Goal: Task Accomplishment & Management: Manage account settings

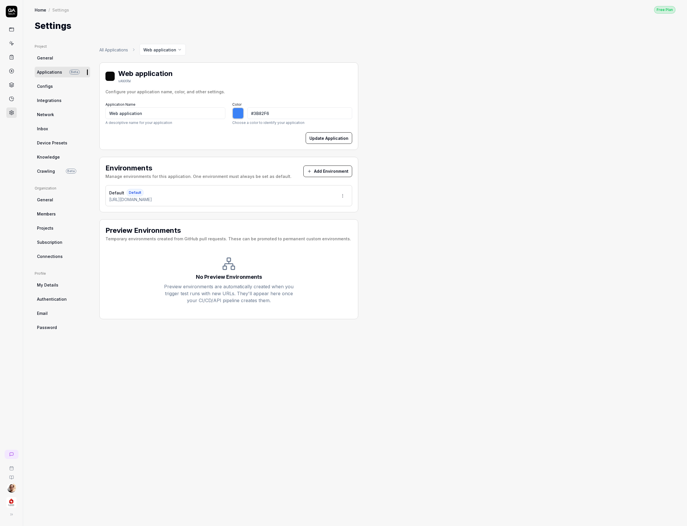
click at [193, 393] on div "All Applications Web application Web application vANXRW Configure your applicat…" at bounding box center [228, 279] width 259 height 471
type input "*******"
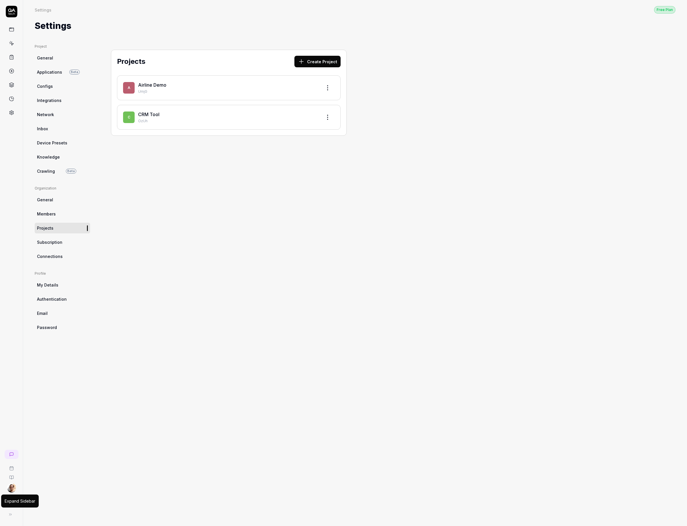
click at [10, 516] on button at bounding box center [11, 515] width 12 height 12
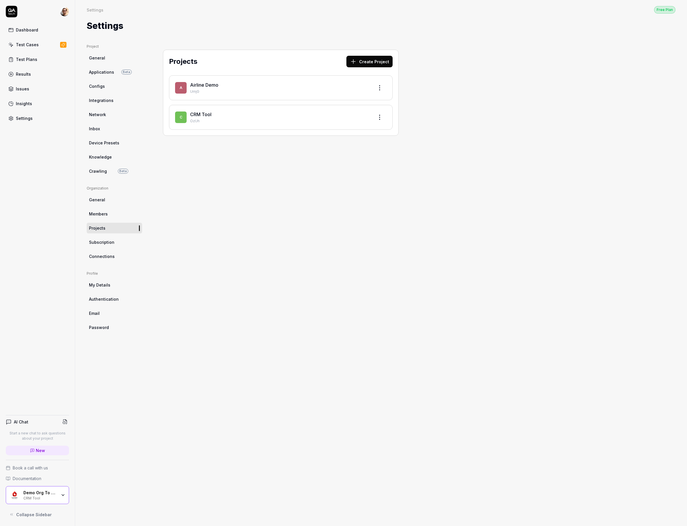
click at [26, 498] on div "CRM Tool" at bounding box center [40, 498] width 34 height 5
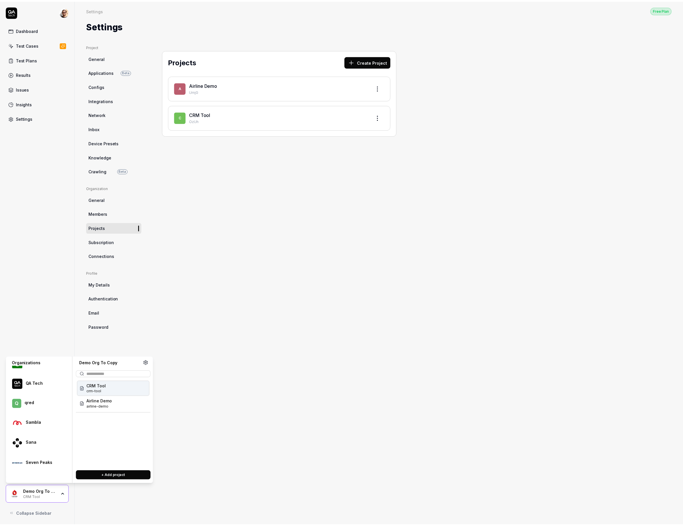
scroll to position [783, 0]
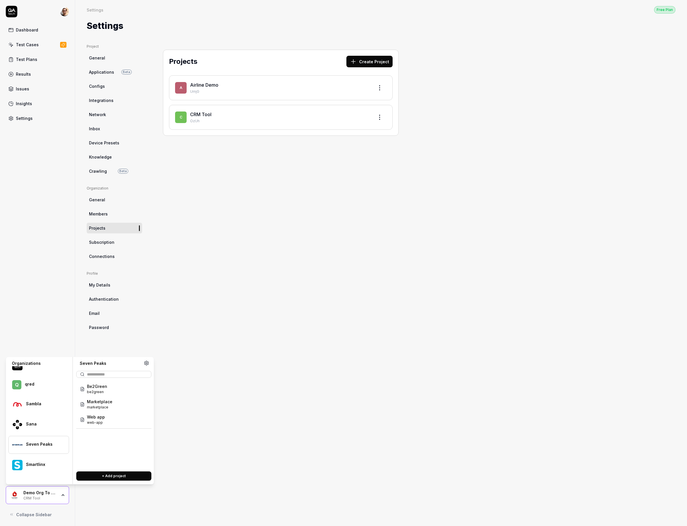
click at [42, 447] on div "Seven Peaks" at bounding box center [43, 444] width 35 height 5
click at [40, 472] on div "Smartlinx" at bounding box center [38, 465] width 61 height 18
click at [97, 396] on div "Demo CRM demo-crm DEMO" at bounding box center [113, 389] width 73 height 15
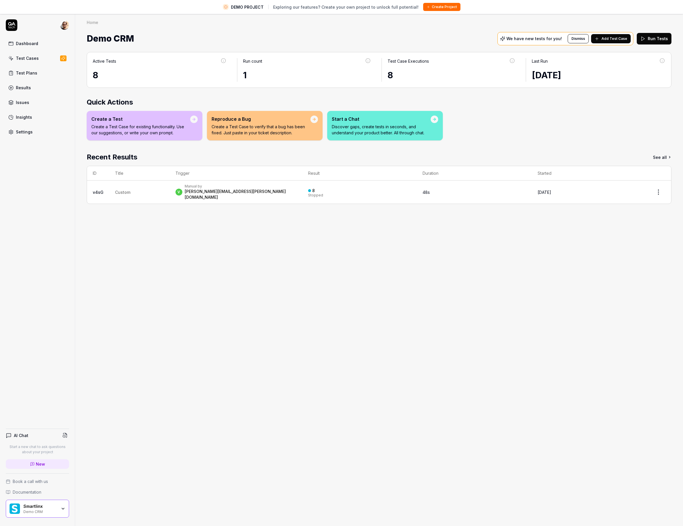
click at [44, 131] on link "Settings" at bounding box center [37, 131] width 63 height 11
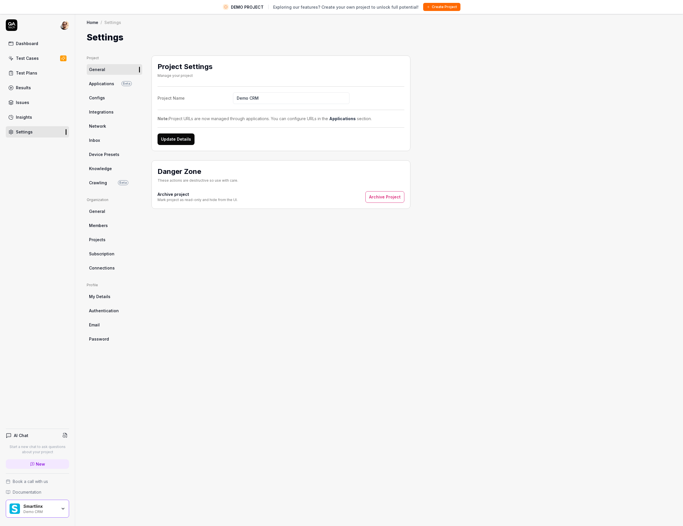
click at [113, 84] on span "Applications" at bounding box center [101, 84] width 25 height 6
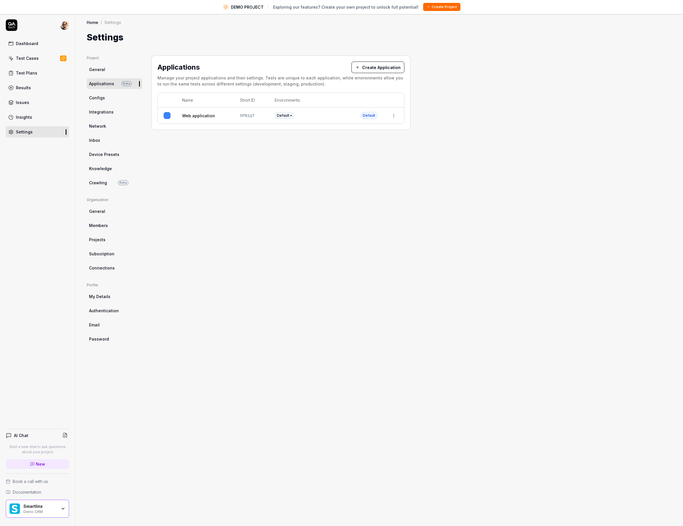
click at [102, 175] on ul "Project General Applications Beta Configs Integrations Network Inbox Device Pre…" at bounding box center [114, 121] width 55 height 133
click at [104, 168] on span "Knowledge" at bounding box center [100, 169] width 23 height 6
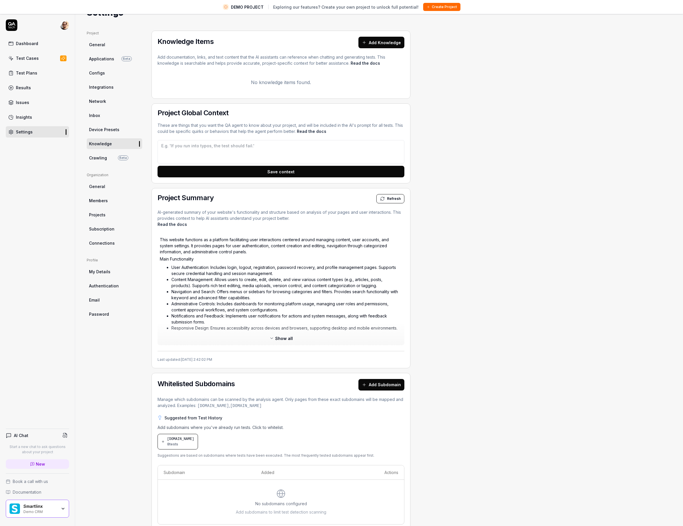
scroll to position [27, 0]
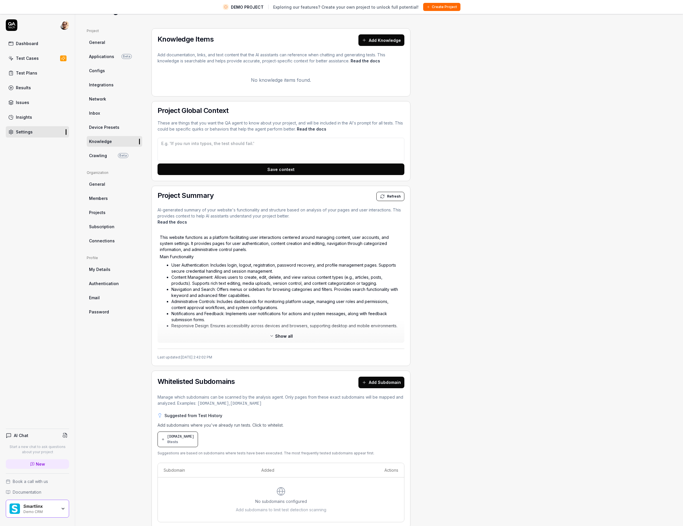
click at [291, 334] on span "Show all" at bounding box center [284, 336] width 18 height 6
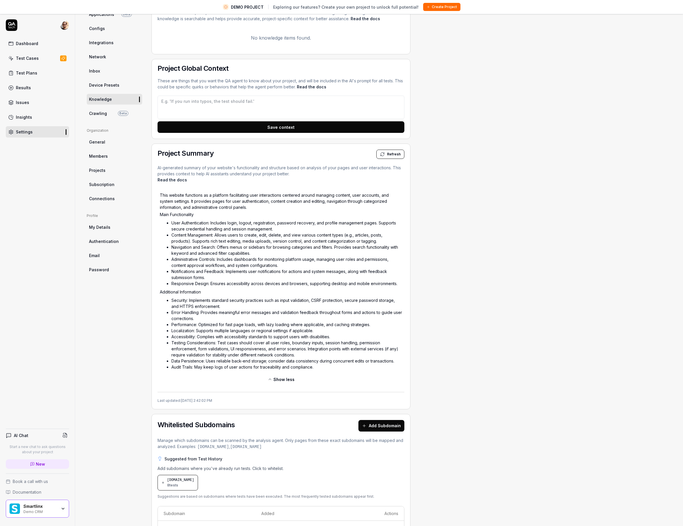
scroll to position [113, 0]
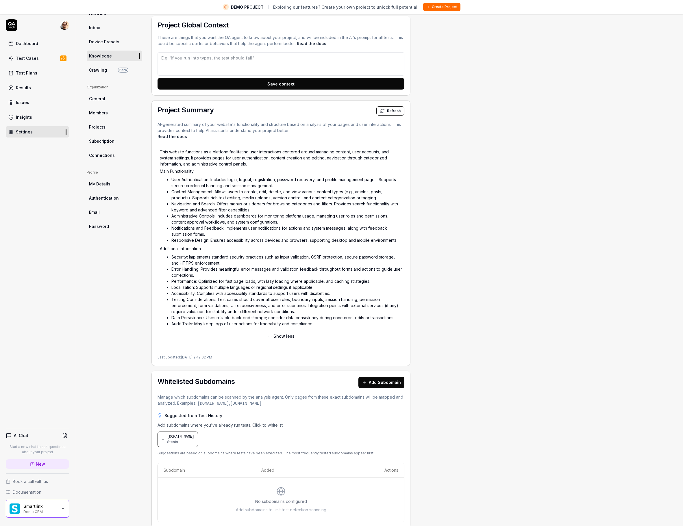
click at [391, 113] on span "Refresh" at bounding box center [394, 110] width 14 height 5
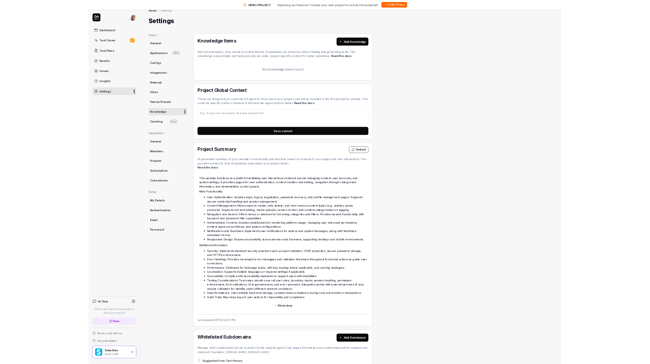
scroll to position [0, 0]
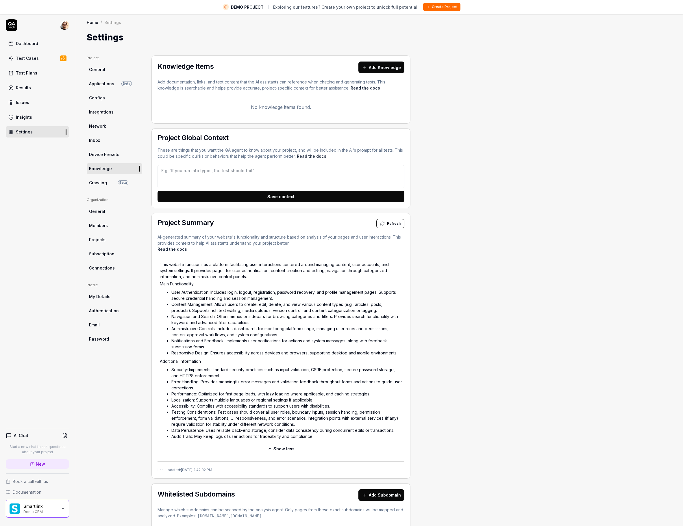
click at [388, 225] on span "Refresh" at bounding box center [394, 223] width 14 height 5
click at [350, 37] on div "Settings" at bounding box center [379, 37] width 585 height 13
click at [121, 181] on span "Beta" at bounding box center [123, 182] width 10 height 5
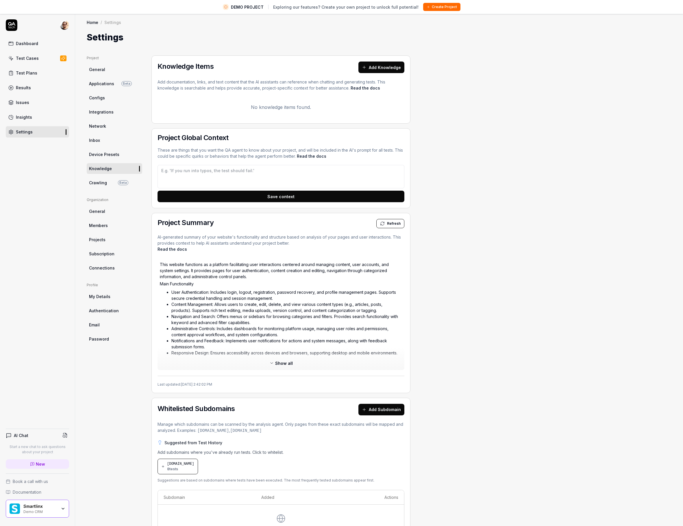
click at [286, 365] on span "Show all" at bounding box center [284, 363] width 18 height 6
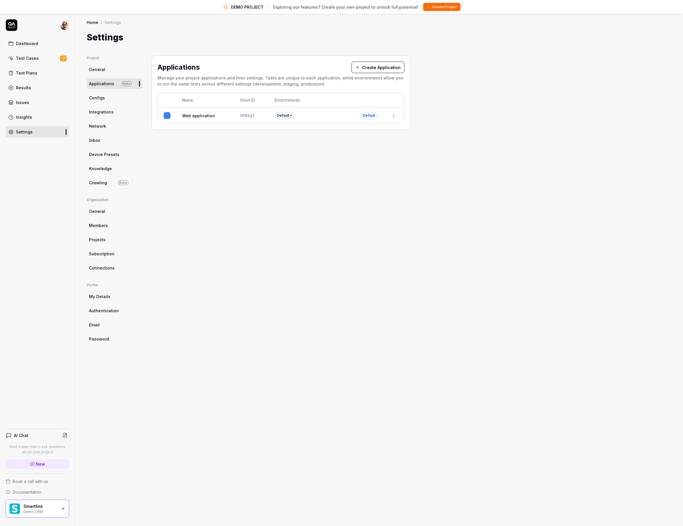
click at [103, 176] on ul "Project General Applications Beta Configs Integrations Network Inbox Device Pre…" at bounding box center [114, 121] width 55 height 133
click at [103, 180] on span "Crawling" at bounding box center [98, 183] width 18 height 6
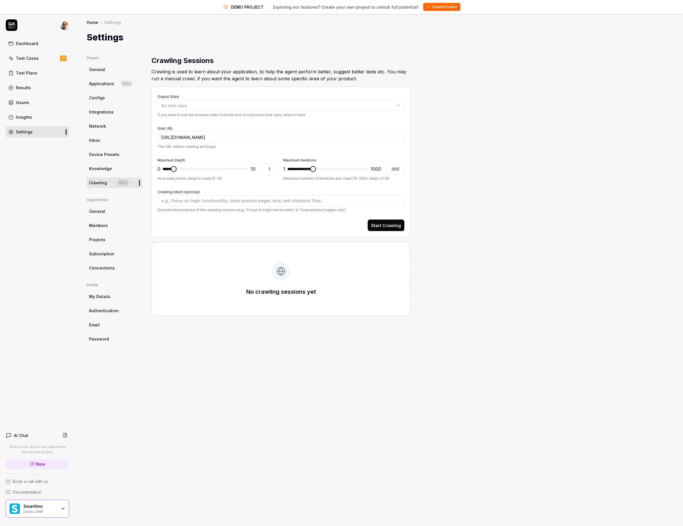
click at [395, 224] on button "Start Crawling" at bounding box center [386, 226] width 37 height 12
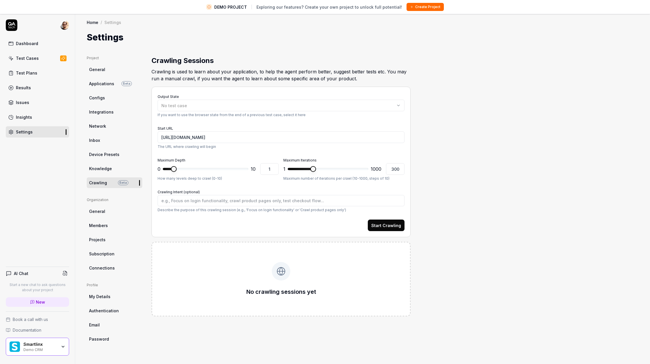
type textarea "*"
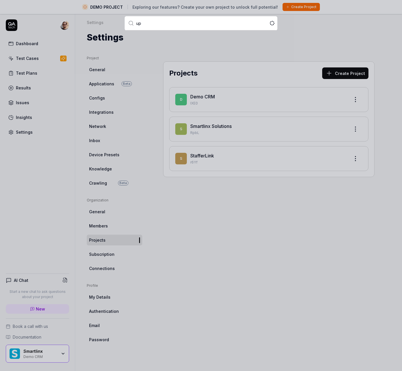
type input "ups"
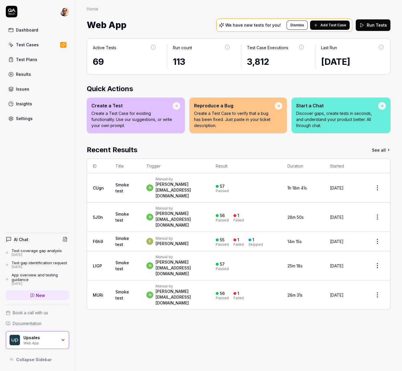
click at [27, 46] on div "Test Cases" at bounding box center [27, 45] width 23 height 6
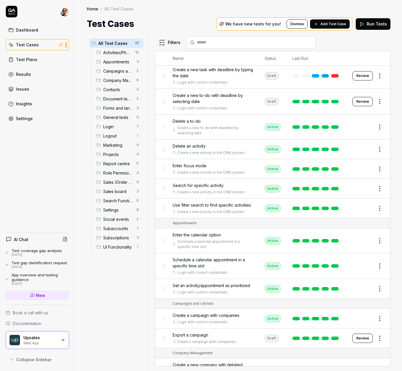
scroll to position [441, 0]
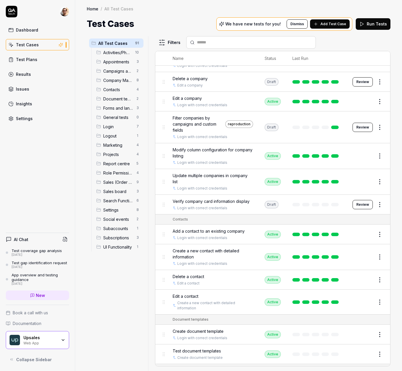
click at [127, 57] on div "Appointments 3" at bounding box center [118, 61] width 49 height 9
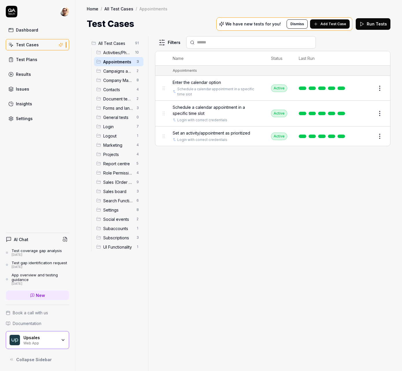
scroll to position [0, 0]
click at [124, 73] on span "Campaigns and call lists" at bounding box center [118, 71] width 30 height 6
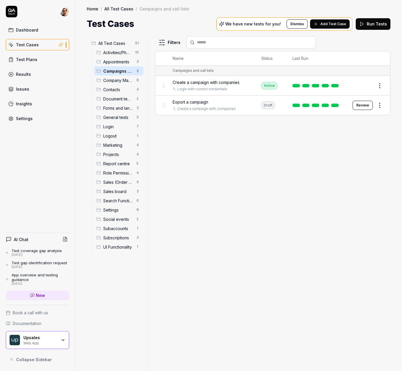
click at [124, 85] on div "Contacts 4" at bounding box center [118, 89] width 49 height 9
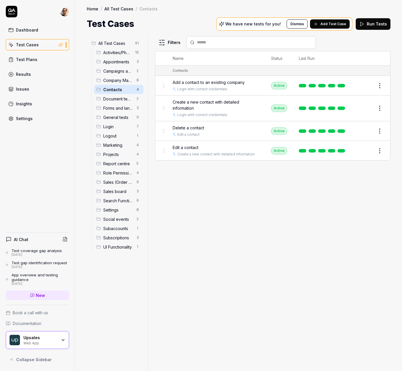
click at [121, 53] on span "Activities/Phone calls/Tasks" at bounding box center [117, 52] width 28 height 6
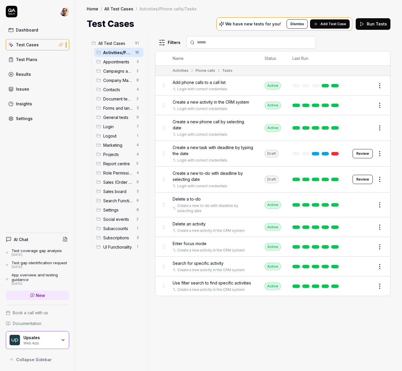
click at [114, 42] on span "All Test Cases" at bounding box center [114, 43] width 33 height 6
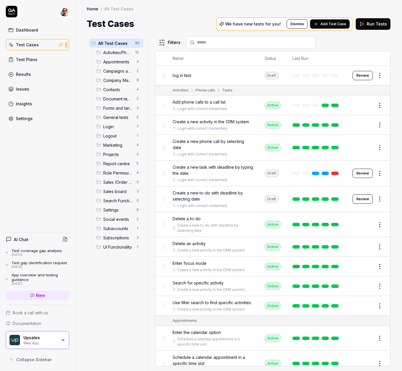
click at [375, 77] on body "Dashboard Test Cases Test Plans Results Issues Insights Settings AI Chat Test c…" at bounding box center [201, 185] width 402 height 371
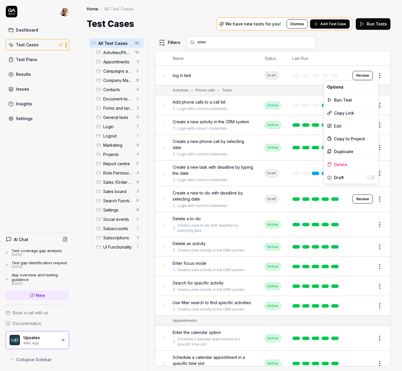
click at [351, 179] on span "Draft" at bounding box center [350, 177] width 33 height 6
click at [343, 165] on div "Delete" at bounding box center [350, 164] width 55 height 13
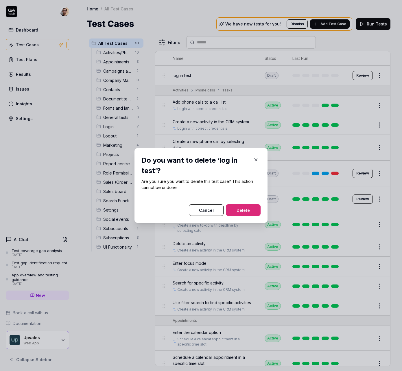
drag, startPoint x: 250, startPoint y: 211, endPoint x: 233, endPoint y: 184, distance: 31.8
click at [250, 211] on button "Delete" at bounding box center [243, 210] width 35 height 12
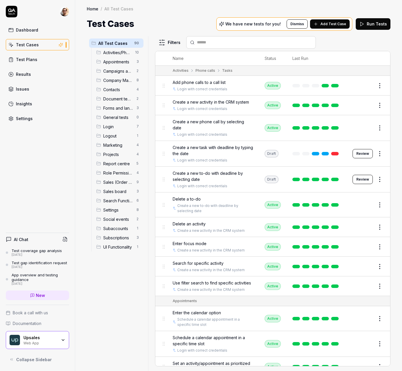
click at [332, 24] on span "Add Test Case" at bounding box center [333, 23] width 26 height 5
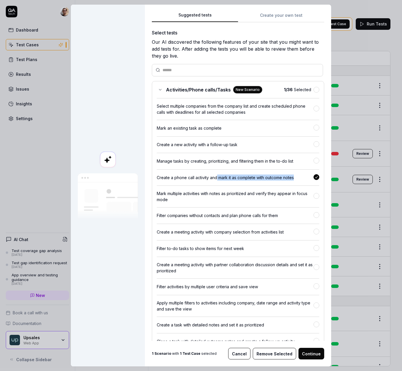
click at [285, 18] on div "Suggested tests Suggested tests Create your own test Select tests Our AI discov…" at bounding box center [201, 185] width 402 height 371
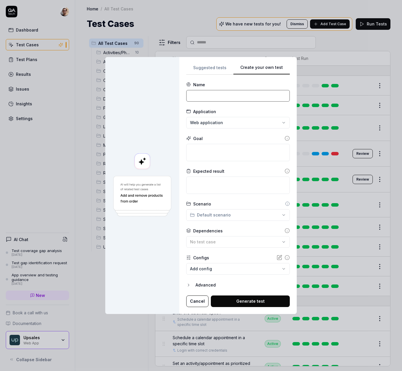
click at [216, 95] on input at bounding box center [237, 96] width 103 height 12
type input "log in example"
type textarea "*"
type textarea "L"
type textarea "*"
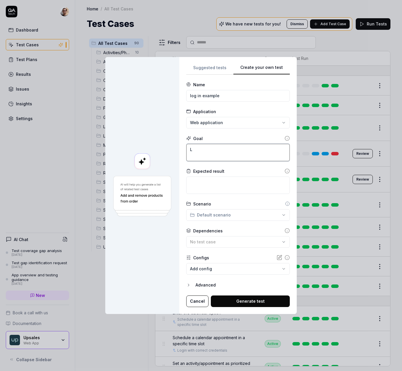
type textarea "Lo"
type textarea "*"
type textarea "Log"
type textarea "*"
type textarea "Log"
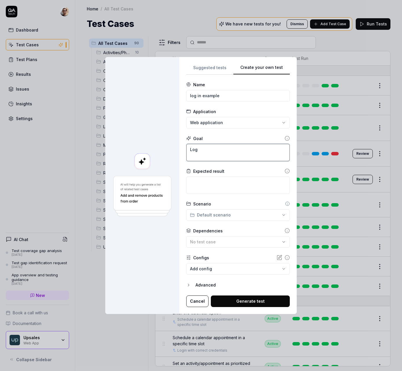
type textarea "*"
type textarea "Log i"
type textarea "*"
type textarea "Log in"
click at [224, 273] on body "Dashboard Test Cases Test Plans Results Issues Insights Settings AI Chat Test c…" at bounding box center [201, 185] width 402 height 371
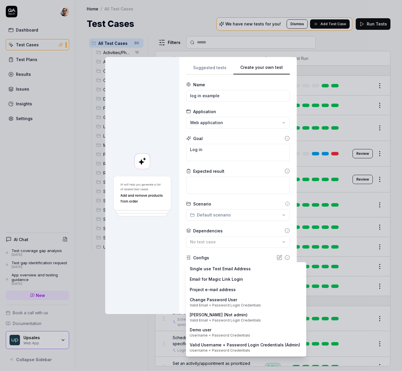
drag, startPoint x: 164, startPoint y: 245, endPoint x: 169, endPoint y: 235, distance: 10.5
click at [164, 245] on div "**********" at bounding box center [201, 185] width 402 height 371
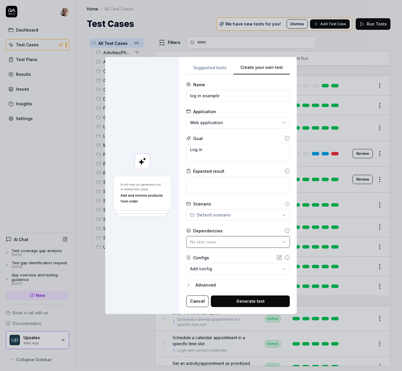
click at [222, 246] on button "No test case" at bounding box center [237, 242] width 103 height 12
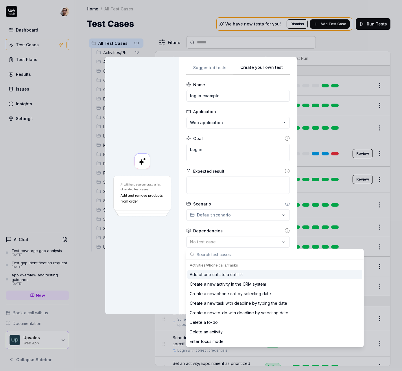
click at [169, 241] on div at bounding box center [142, 185] width 74 height 257
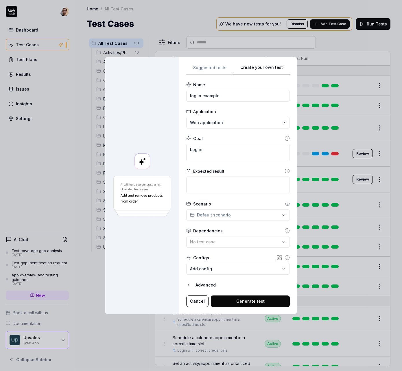
click at [219, 267] on body "Dashboard Test Cases Test Plans Results Issues Insights Settings AI Chat Test c…" at bounding box center [201, 185] width 402 height 371
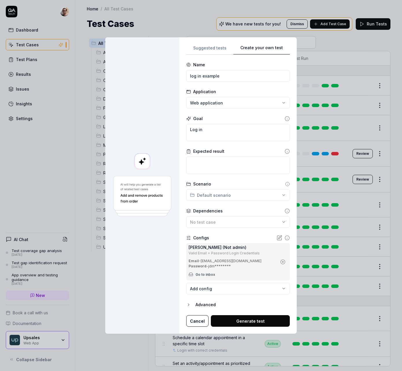
click at [243, 321] on button "Generate test" at bounding box center [250, 321] width 79 height 12
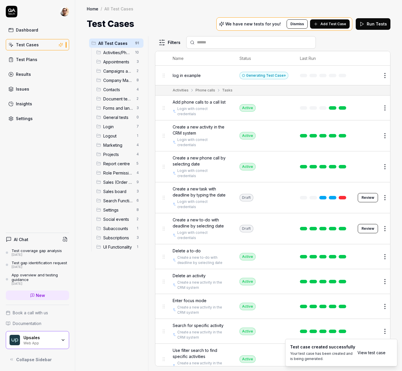
click at [371, 77] on button "Edit" at bounding box center [371, 75] width 14 height 9
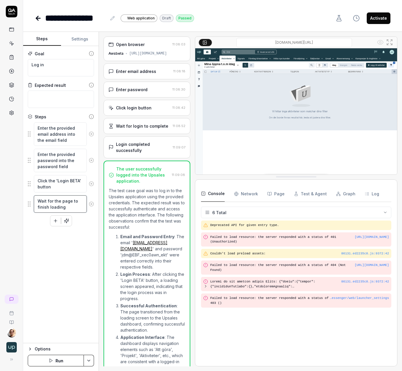
click at [60, 203] on textarea "Wait for the page to finish loading" at bounding box center [60, 203] width 53 height 17
drag, startPoint x: 55, startPoint y: 176, endPoint x: 56, endPoint y: 141, distance: 34.7
click at [55, 175] on textarea "Click the 'Login BETA' button" at bounding box center [60, 183] width 53 height 17
click at [56, 135] on textarea "Enter the provided email address into the email field" at bounding box center [60, 133] width 53 height 23
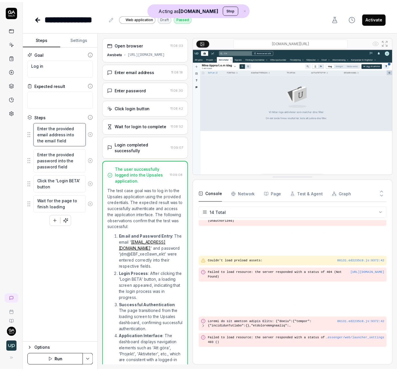
scroll to position [75, 0]
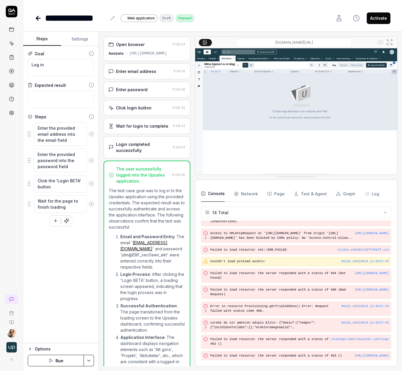
type textarea "*"
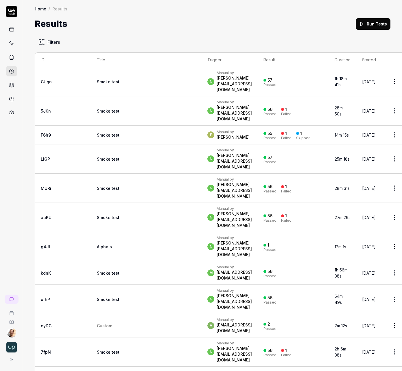
click at [112, 82] on td "Smoke test" at bounding box center [146, 81] width 110 height 29
click at [127, 77] on td "Smoke test" at bounding box center [146, 81] width 110 height 29
click at [216, 73] on div "Manual by" at bounding box center [233, 73] width 35 height 5
drag, startPoint x: 119, startPoint y: 74, endPoint x: 133, endPoint y: 62, distance: 18.2
click at [119, 76] on td "Smoke test" at bounding box center [146, 81] width 110 height 29
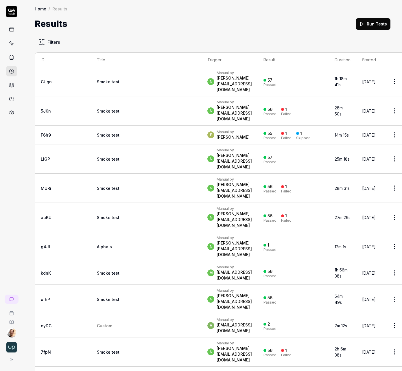
click at [119, 76] on td "Smoke test" at bounding box center [146, 81] width 110 height 29
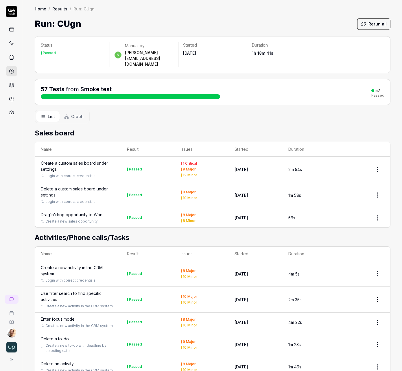
click at [74, 113] on span "Graph" at bounding box center [77, 116] width 12 height 6
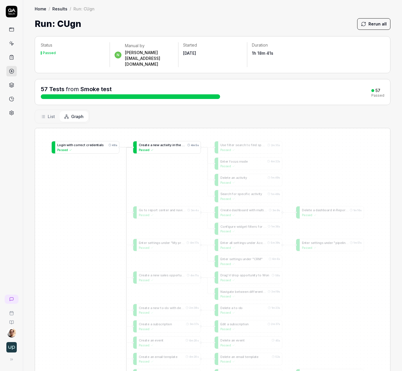
click at [150, 142] on div "C r e a t e a n e w a c t i v i t y i n t h e C R M s y s t e m" at bounding box center [162, 144] width 47 height 5
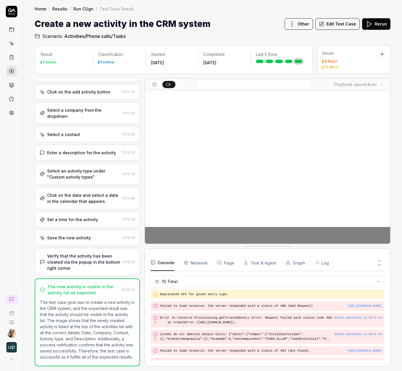
scroll to position [127, 0]
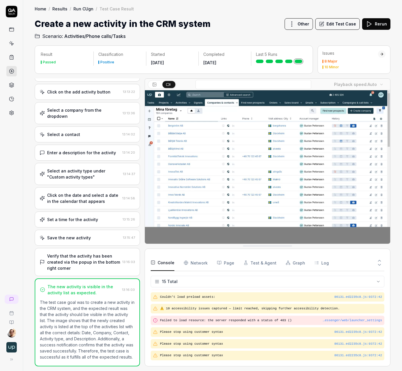
click at [198, 264] on Requests "Network" at bounding box center [196, 262] width 24 height 16
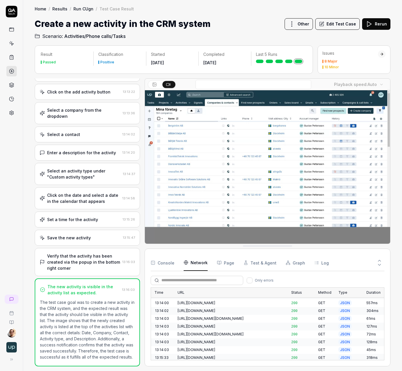
scroll to position [749, 0]
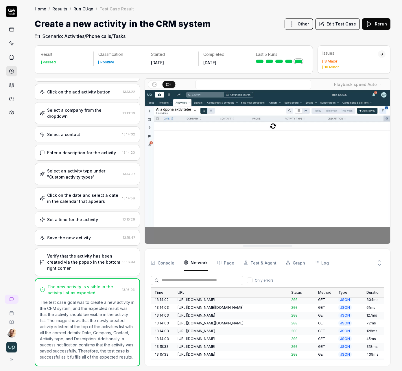
click at [12, 115] on link at bounding box center [11, 113] width 10 height 10
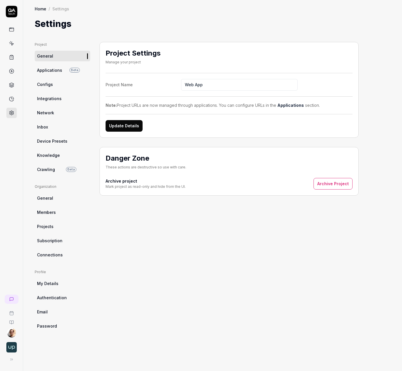
click at [54, 124] on link "Inbox" at bounding box center [62, 126] width 55 height 11
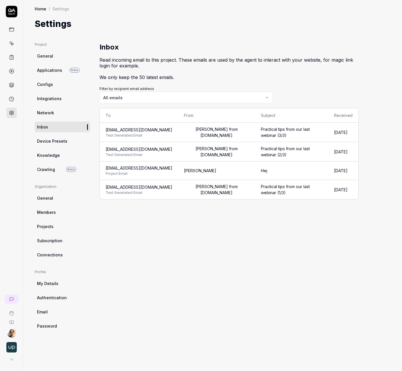
click at [46, 85] on span "Configs" at bounding box center [45, 84] width 16 height 6
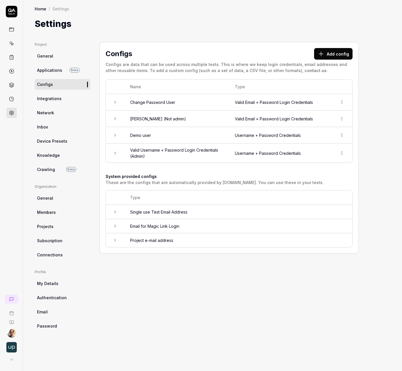
click at [356, 51] on div "Configs Add config Configs are data that can be used across multiple tests. Thi…" at bounding box center [228, 147] width 259 height 211
click at [345, 53] on button "Add config" at bounding box center [333, 54] width 38 height 12
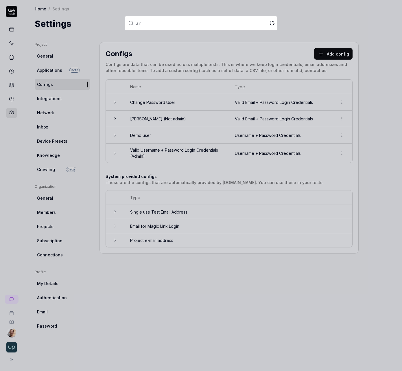
type input "airp"
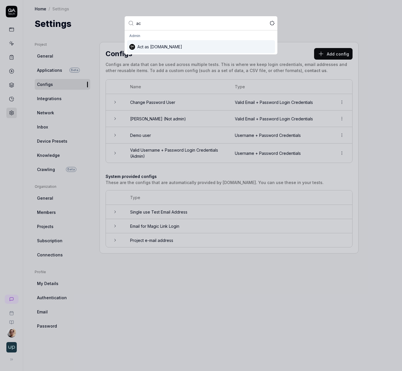
type input "act"
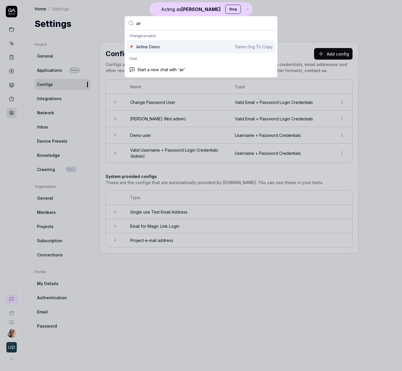
type input "airp"
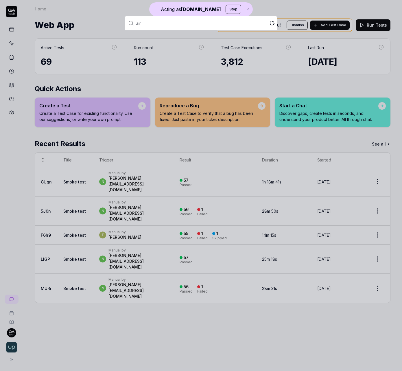
type input "airp"
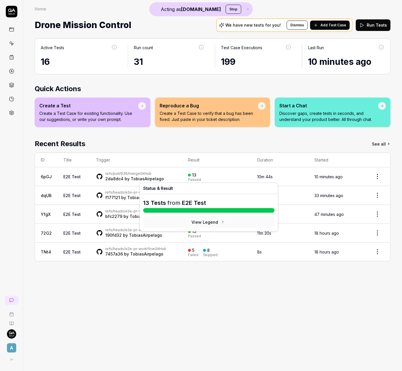
click at [198, 174] on div "13 Passed" at bounding box center [217, 177] width 58 height 10
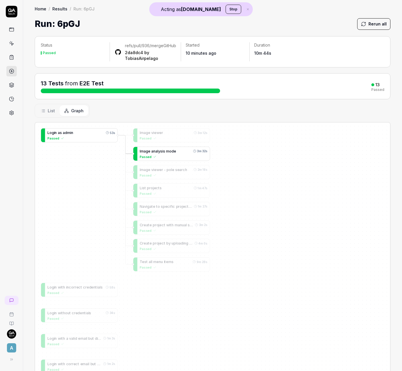
click at [166, 153] on span at bounding box center [165, 151] width 1 height 4
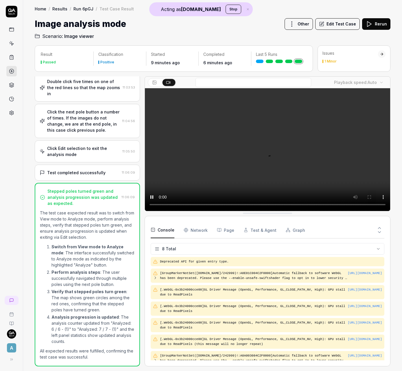
scroll to position [47, 0]
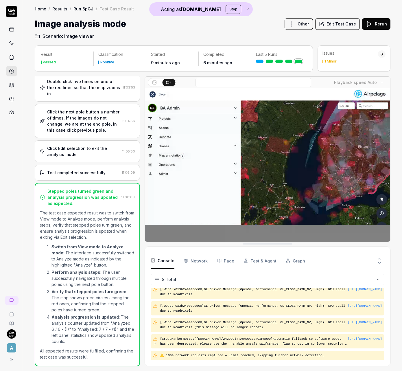
click at [89, 85] on div "Double click five times on one of the red lines so that the map zooms in" at bounding box center [83, 87] width 73 height 18
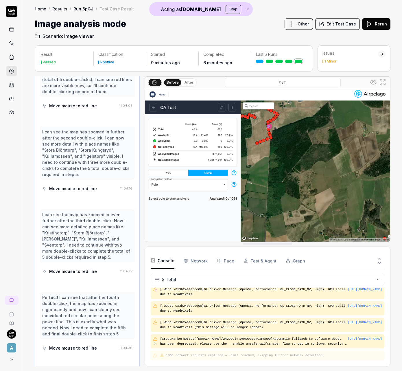
scroll to position [288, 0]
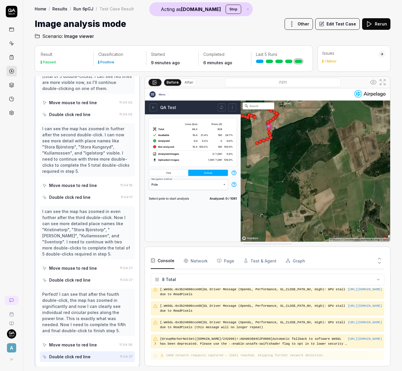
click at [9, 30] on rect at bounding box center [11, 29] width 4 height 3
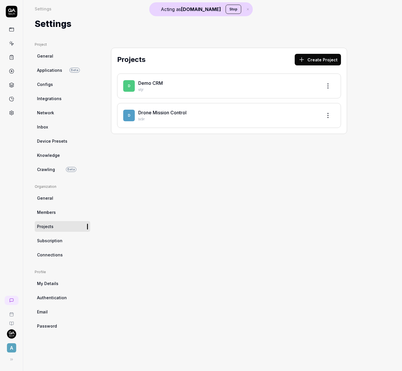
click at [225, 8] on button "Stop" at bounding box center [233, 9] width 16 height 9
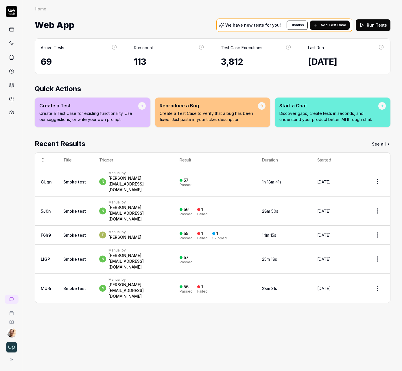
click at [12, 334] on html "Home Home Web App We have new tests for you! Dismiss Add Test Case Run Tests Ac…" at bounding box center [201, 185] width 402 height 371
click at [99, 331] on link "Organizations" at bounding box center [100, 330] width 51 height 13
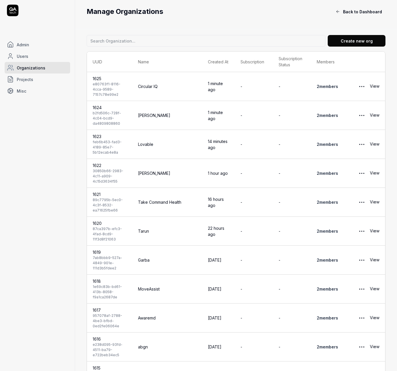
click at [375, 116] on link "View" at bounding box center [375, 116] width 10 height 12
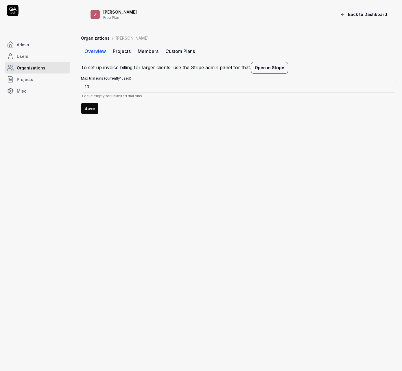
click at [125, 53] on link "Projects" at bounding box center [121, 51] width 25 height 12
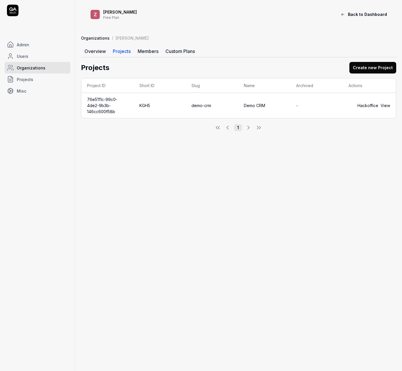
click at [153, 51] on link "Members" at bounding box center [148, 51] width 28 height 12
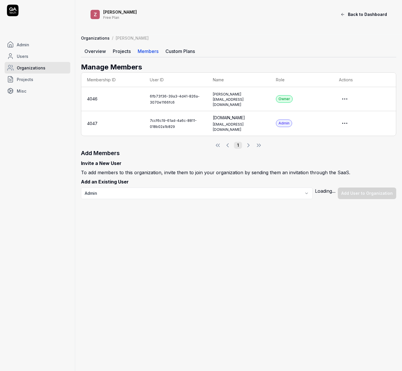
click at [97, 55] on link "Overview" at bounding box center [95, 51] width 28 height 12
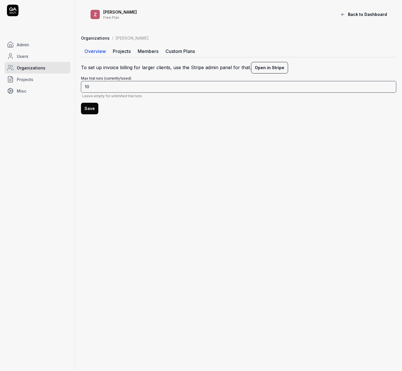
click at [121, 88] on input "10" at bounding box center [238, 87] width 315 height 12
type input "1"
type input "100"
click at [81, 103] on button "Save" at bounding box center [89, 109] width 17 height 12
click at [168, 135] on main "Z [PERSON_NAME] Free Plan Back to Dashboard Organizations / [PERSON_NAME] Overv…" at bounding box center [238, 185] width 327 height 371
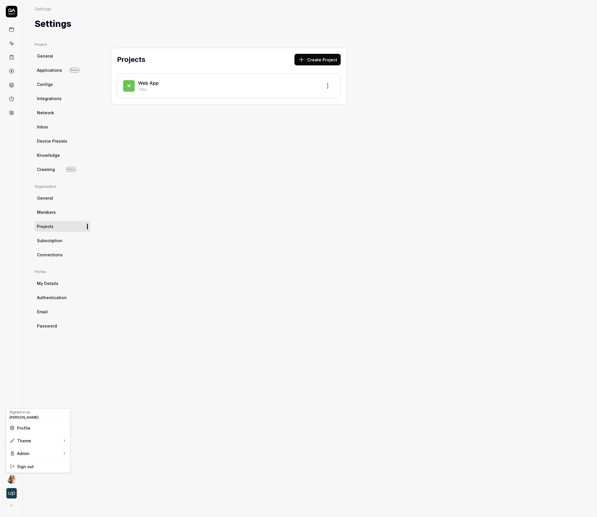
click at [13, 480] on html "Settings Settings Settings Project General Applications Beta Configs Integratio…" at bounding box center [298, 258] width 597 height 517
click at [103, 472] on link "Organizations" at bounding box center [100, 476] width 51 height 13
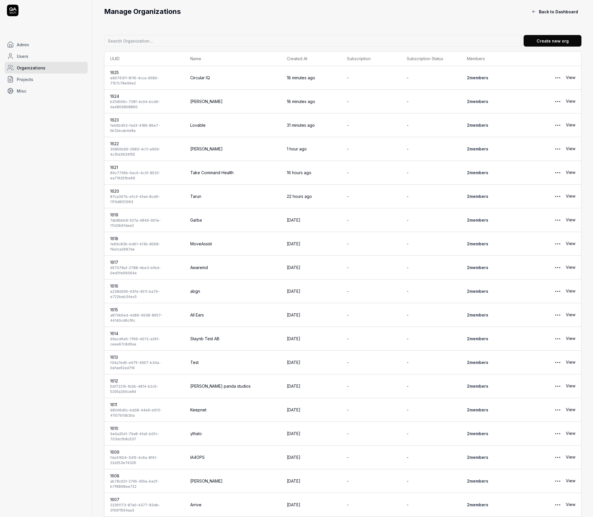
click at [572, 124] on link "View" at bounding box center [571, 125] width 10 height 12
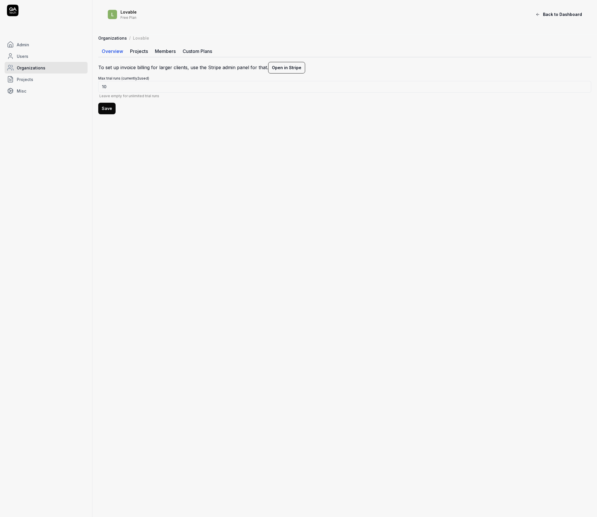
click at [142, 53] on link "Projects" at bounding box center [139, 51] width 25 height 12
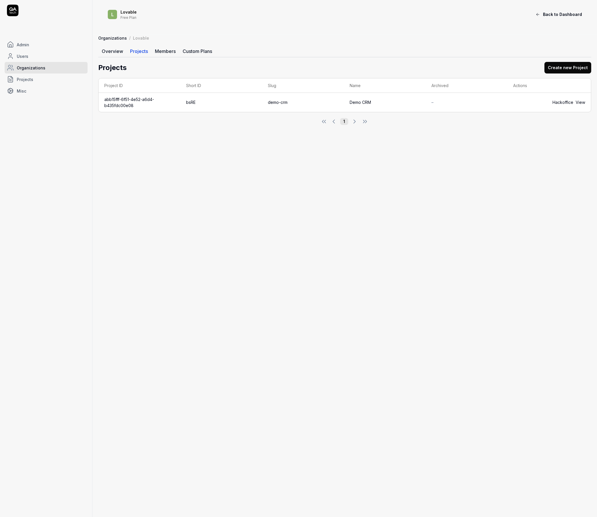
click at [113, 51] on link "Overview" at bounding box center [112, 51] width 28 height 12
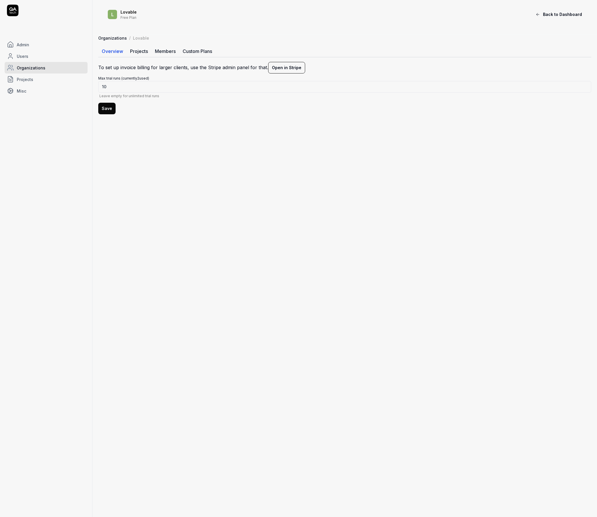
click at [169, 52] on link "Members" at bounding box center [165, 51] width 28 height 12
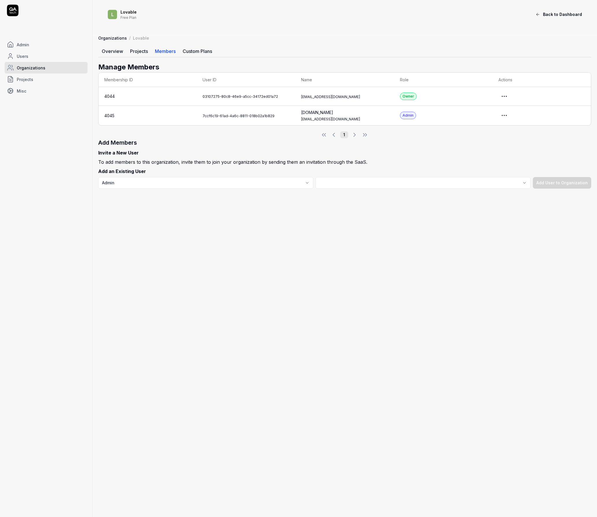
click at [504, 96] on html "Admin Users Organizations Projects Misc L Lovable Free Plan Back to Dashboard O…" at bounding box center [298, 258] width 597 height 517
click at [482, 124] on link "Impersonate User" at bounding box center [486, 122] width 46 height 13
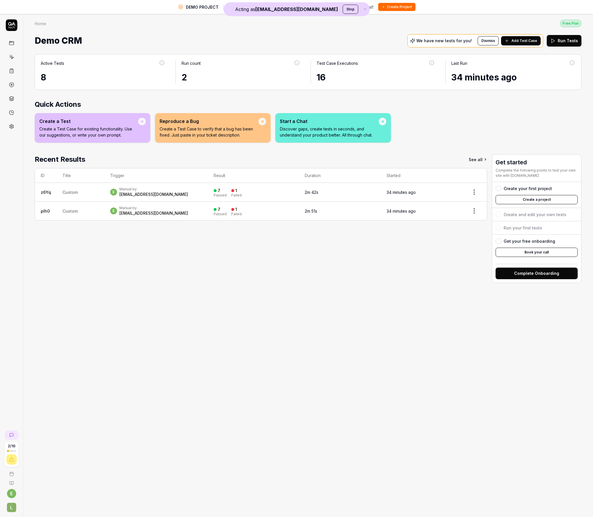
click at [188, 189] on div "e Manual by eve@lovable.dev" at bounding box center [156, 192] width 92 height 10
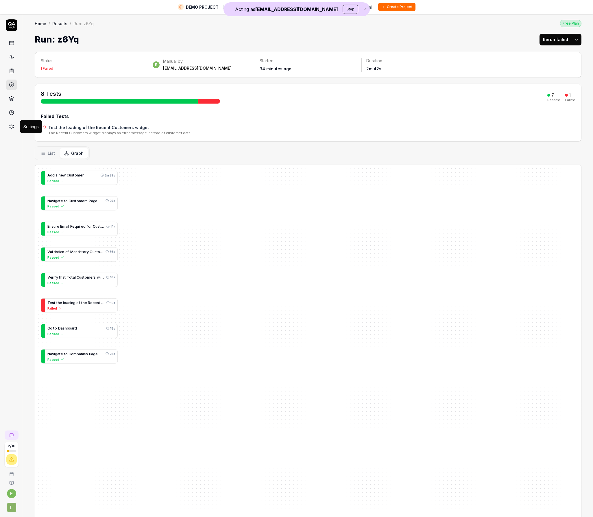
click at [13, 125] on icon at bounding box center [12, 126] width 4 height 4
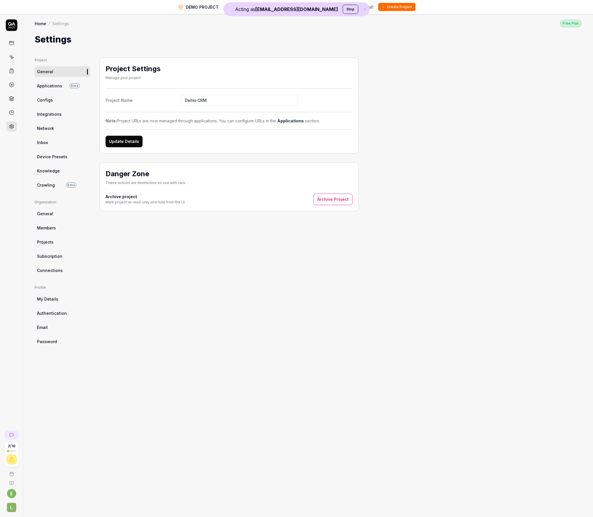
click at [87, 85] on div at bounding box center [87, 86] width 1 height 6
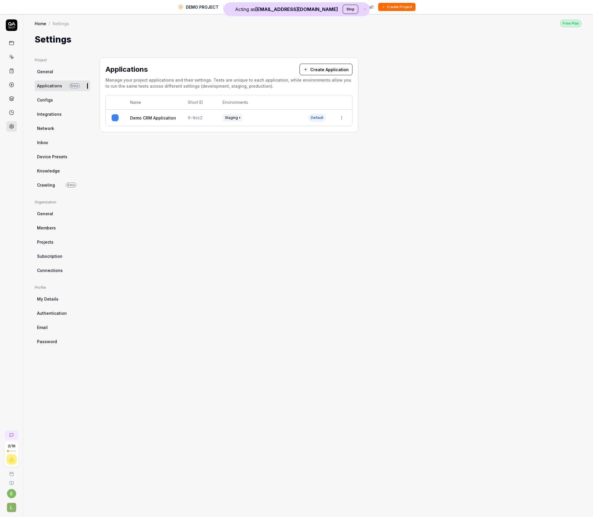
click at [180, 116] on td "Demo CRM Application" at bounding box center [153, 118] width 58 height 16
click at [142, 121] on td "Demo CRM Application" at bounding box center [153, 118] width 58 height 16
click at [144, 116] on link "Demo CRM Application" at bounding box center [153, 118] width 46 height 6
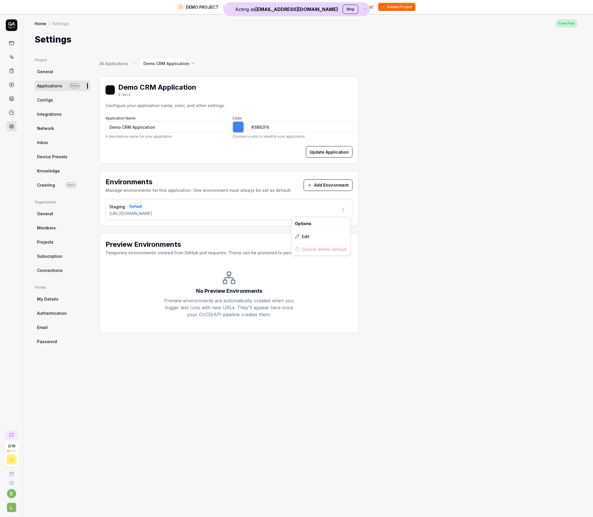
click at [345, 210] on html "DEMO PROJECT Exploring our features? Create your own project to unlock full pot…" at bounding box center [296, 265] width 593 height 530
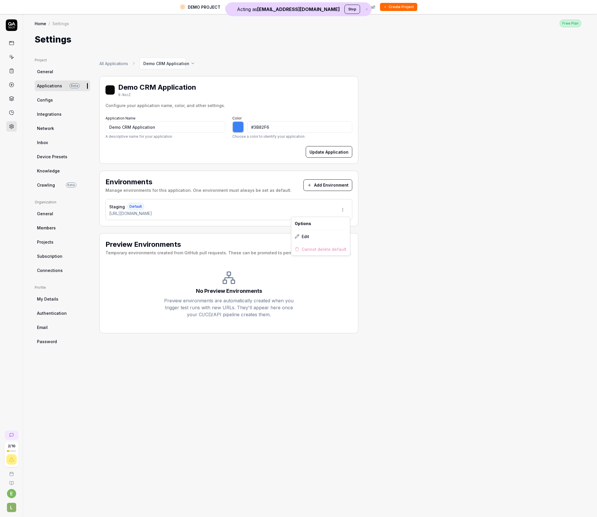
click at [305, 199] on html "DEMO PROJECT Exploring our features? Create your own project to unlock full pot…" at bounding box center [298, 265] width 597 height 530
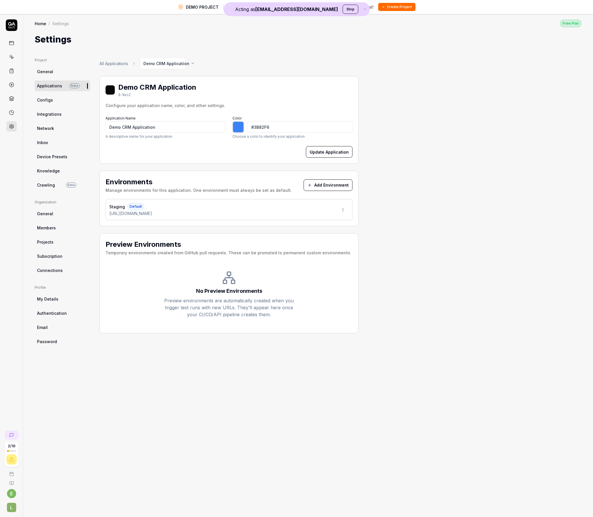
click at [348, 207] on html "DEMO PROJECT Exploring our features? Create your own project to unlock full pot…" at bounding box center [296, 265] width 593 height 530
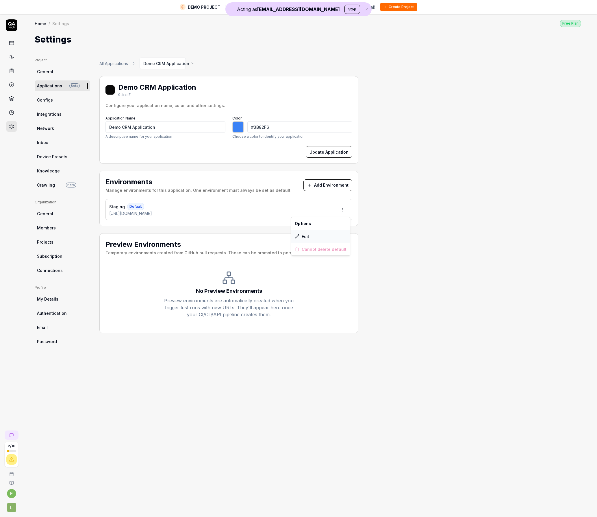
click at [323, 235] on div "Edit" at bounding box center [320, 236] width 59 height 13
